Goal: Book appointment/travel/reservation

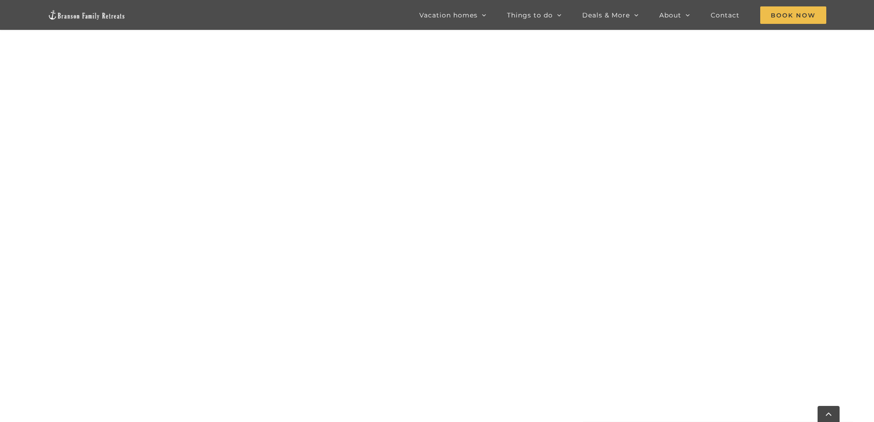
scroll to position [835, 0]
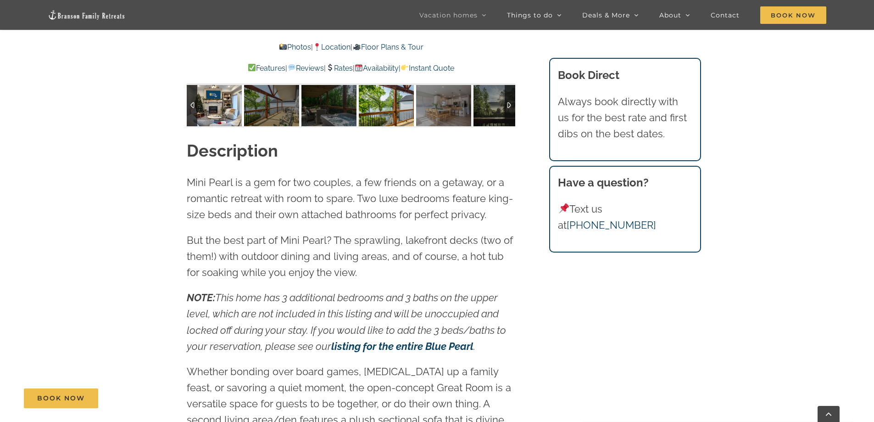
scroll to position [918, 0]
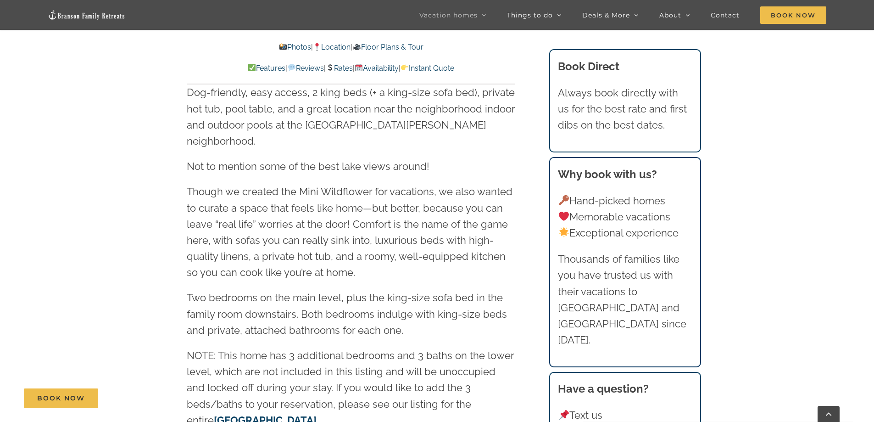
scroll to position [1102, 0]
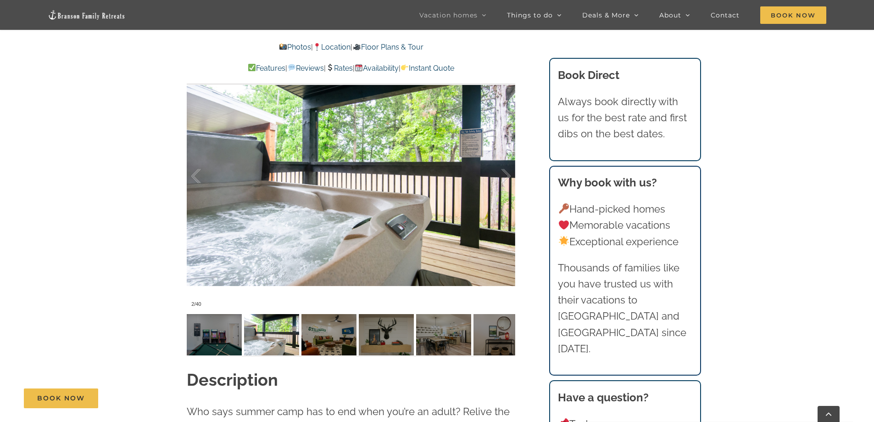
scroll to position [643, 0]
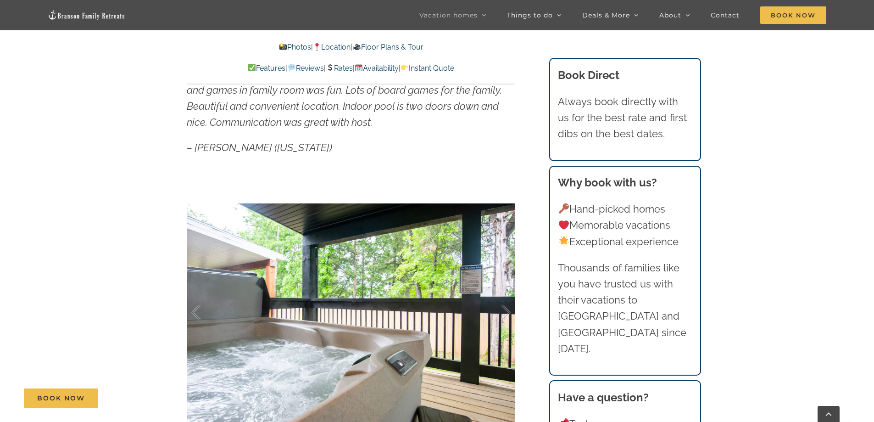
click at [337, 69] on link "Rates" at bounding box center [339, 68] width 27 height 9
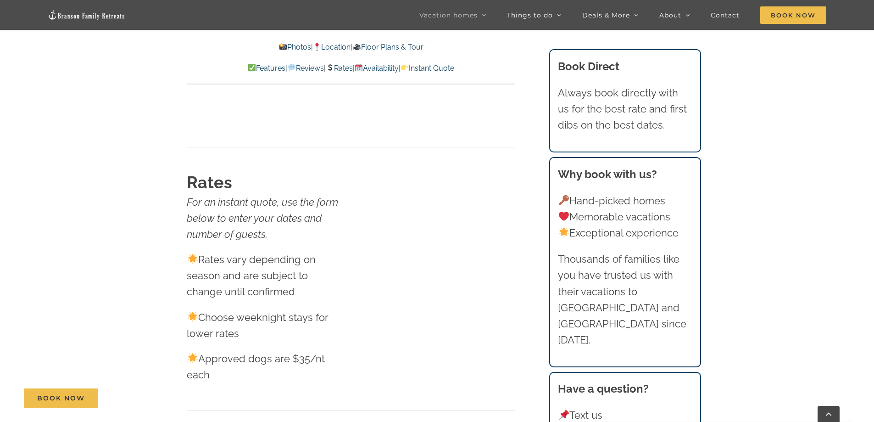
scroll to position [5612, 0]
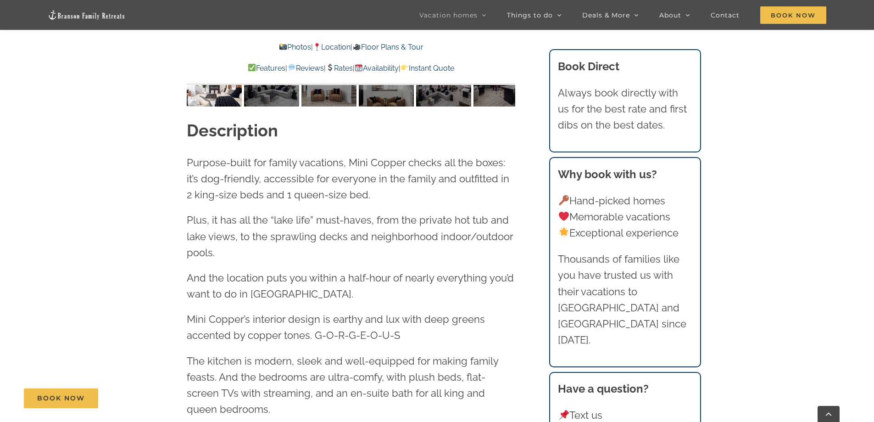
scroll to position [1010, 0]
